Goal: Information Seeking & Learning: Learn about a topic

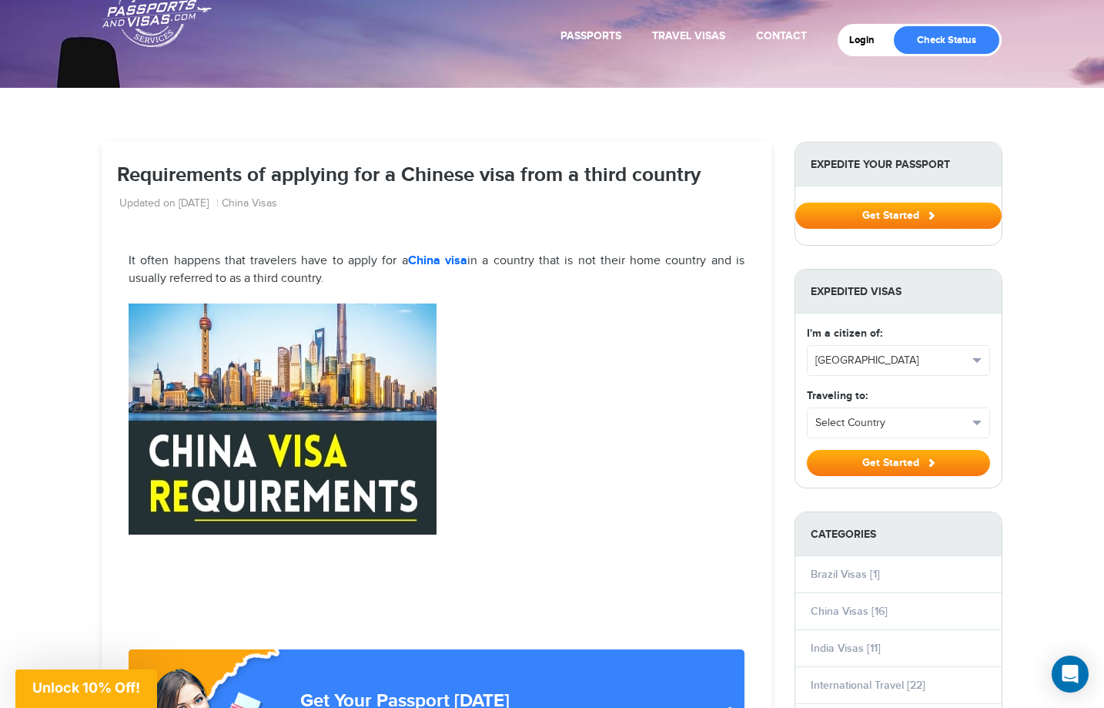
scroll to position [48, 0]
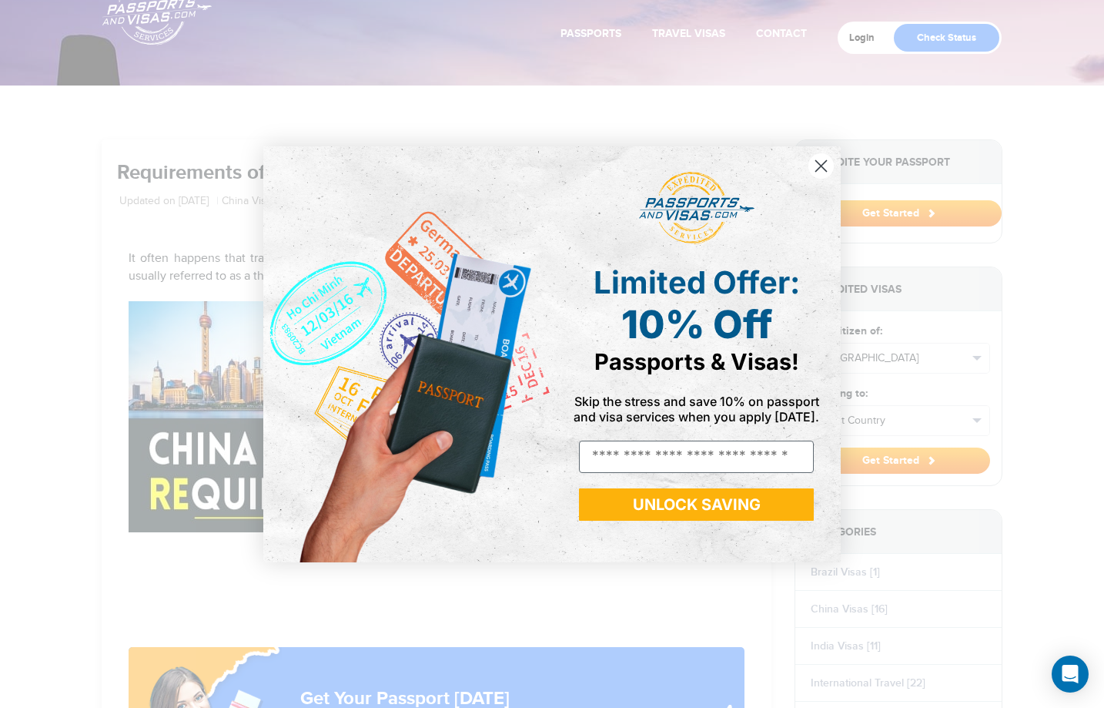
click at [826, 167] on circle "Close dialog" at bounding box center [820, 164] width 25 height 25
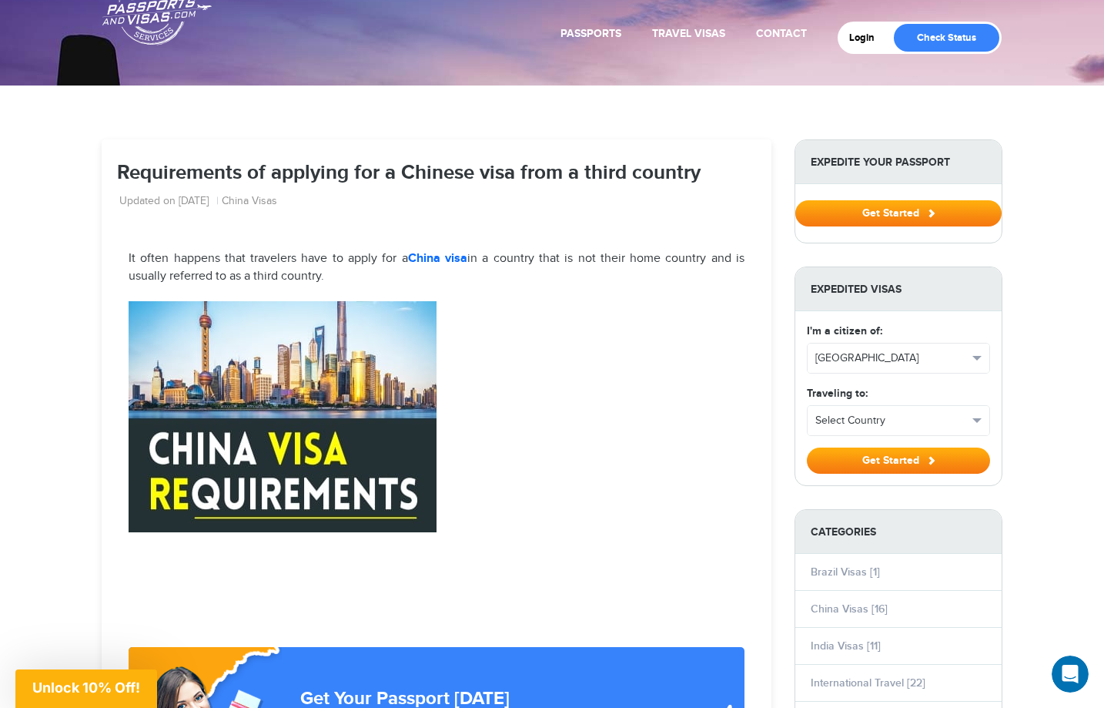
scroll to position [0, 0]
click at [441, 262] on strong "China visa" at bounding box center [437, 258] width 59 height 15
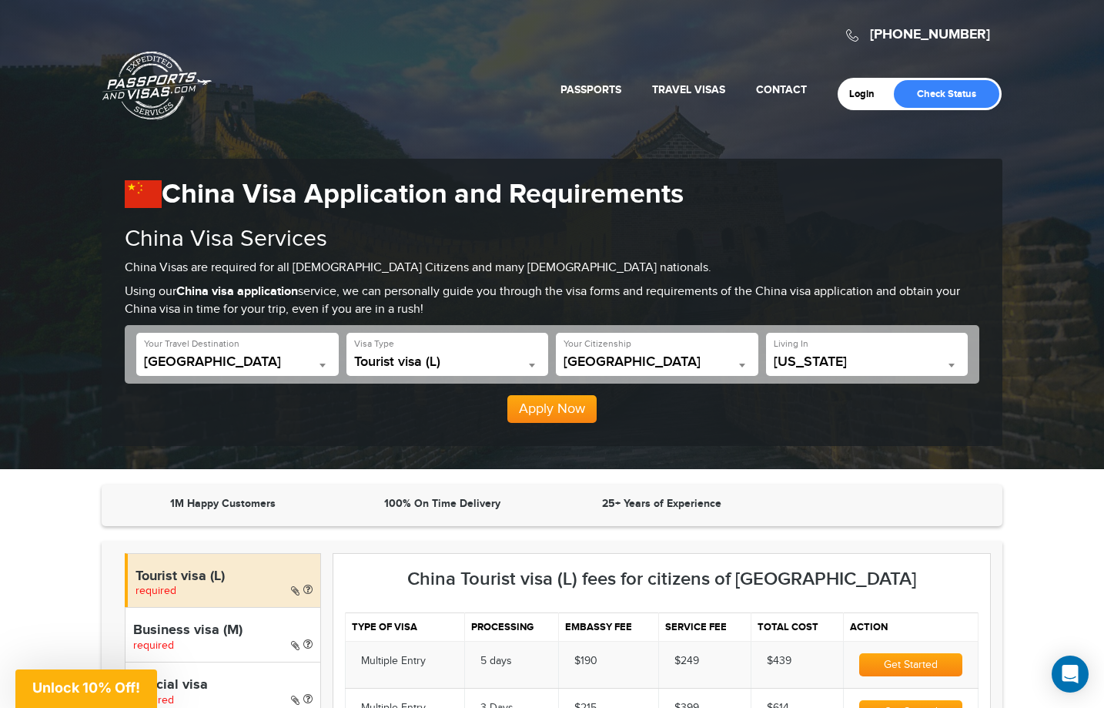
click at [484, 369] on span "Tourist visa (L)" at bounding box center [447, 361] width 187 height 15
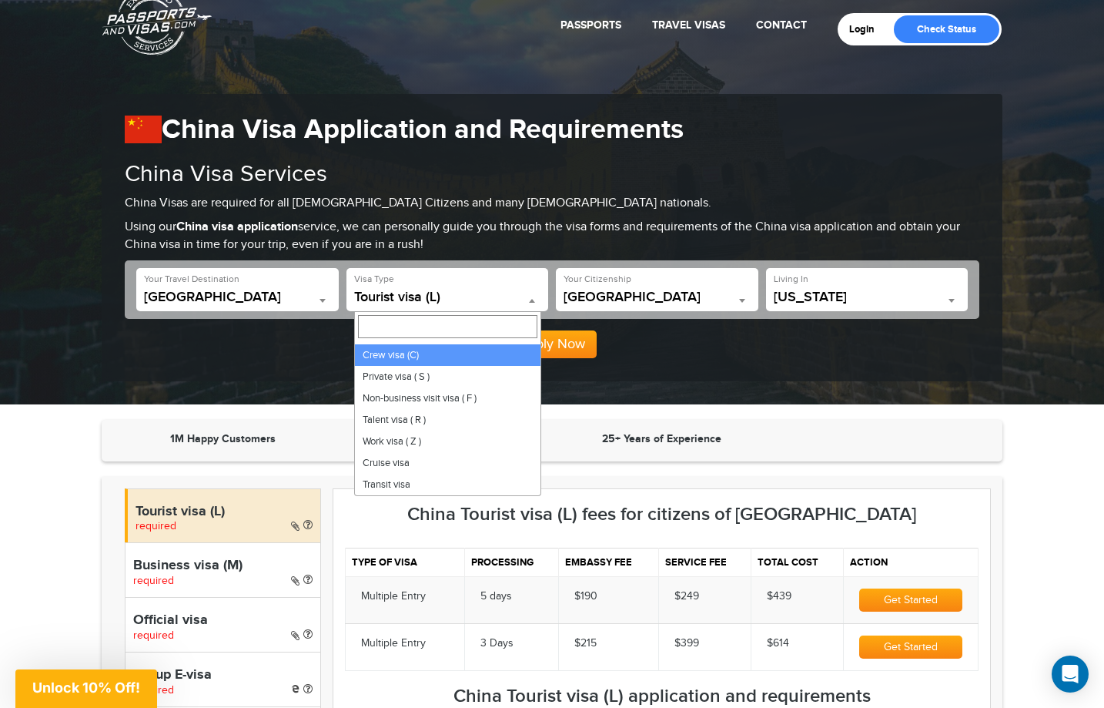
scroll to position [65, 0]
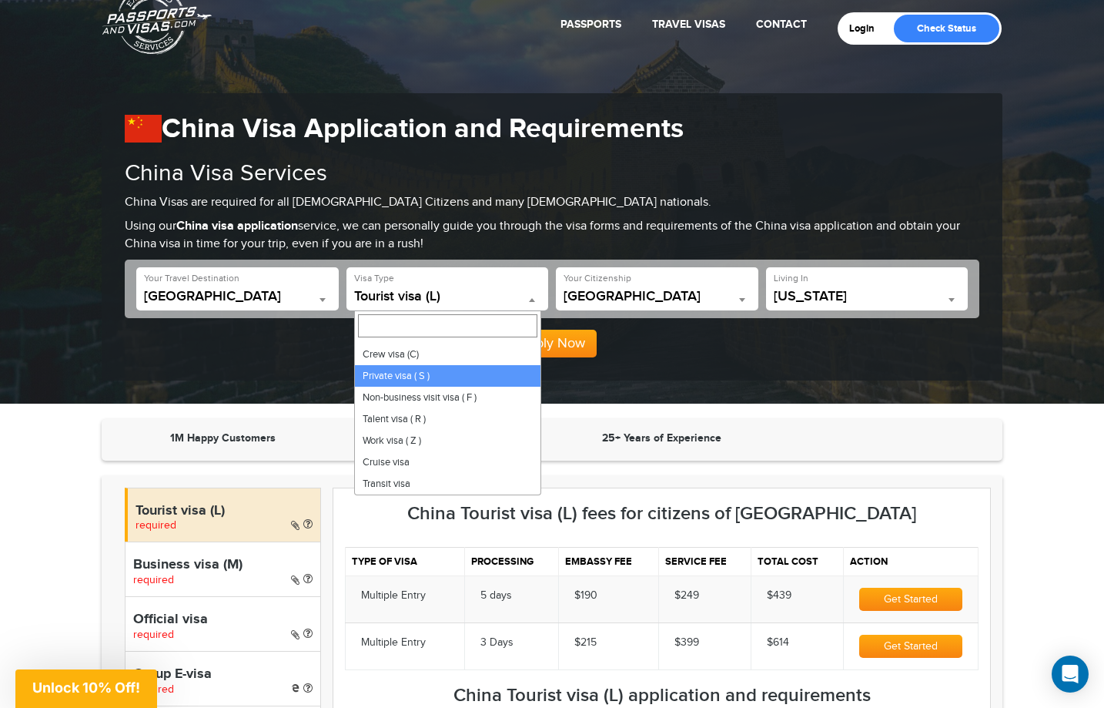
click at [681, 369] on div "**********" at bounding box center [552, 236] width 901 height 287
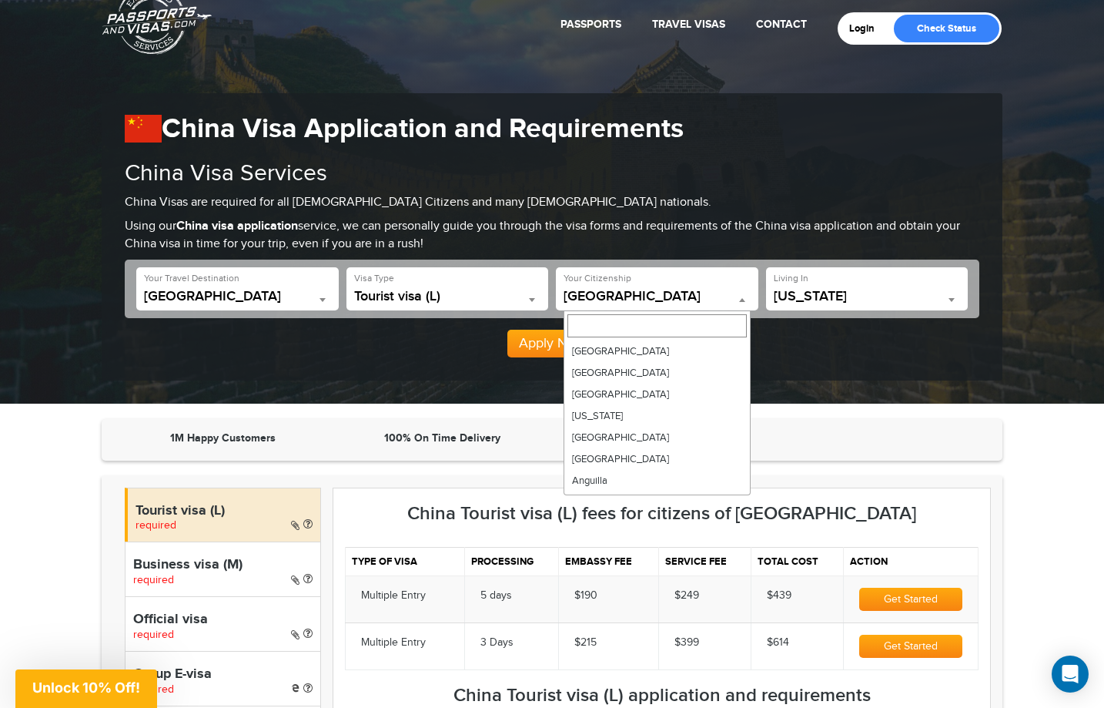
click at [735, 296] on span at bounding box center [742, 299] width 15 height 20
